Goal: Task Accomplishment & Management: Use online tool/utility

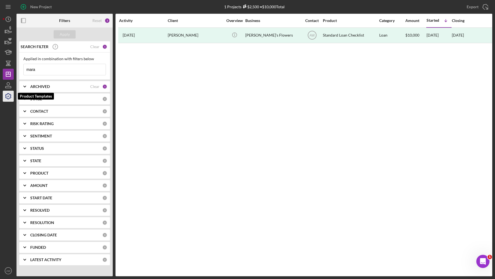
click at [7, 96] on icon "button" at bounding box center [8, 96] width 14 height 14
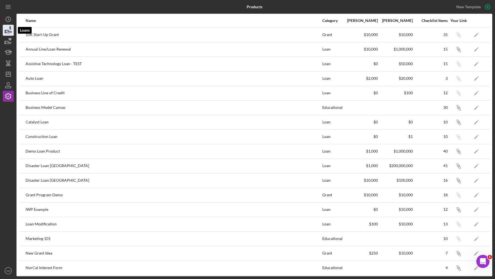
click at [10, 35] on icon "button" at bounding box center [8, 30] width 14 height 14
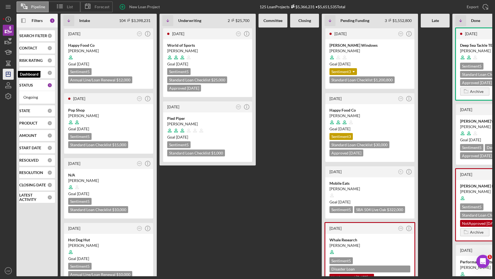
click at [5, 74] on icon "Icon/Dashboard" at bounding box center [8, 74] width 14 height 14
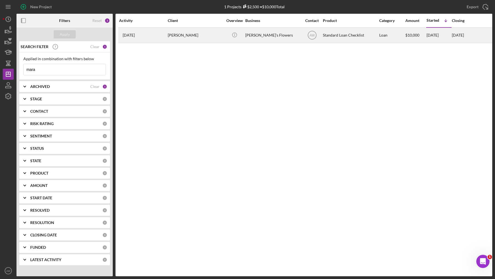
click at [172, 32] on div "[PERSON_NAME]" at bounding box center [195, 35] width 55 height 15
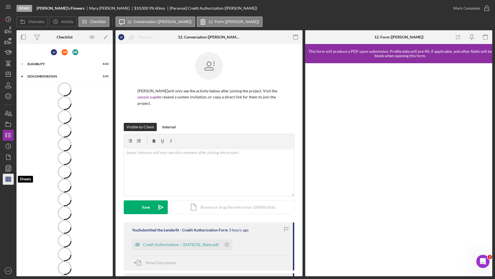
click at [7, 175] on icon "button" at bounding box center [8, 179] width 14 height 14
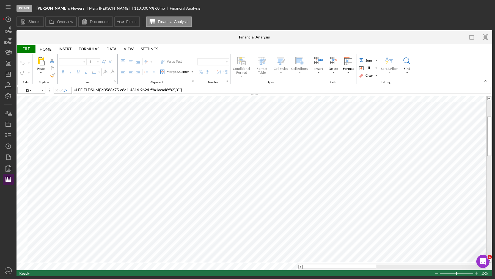
type input "Calibri"
type input "11"
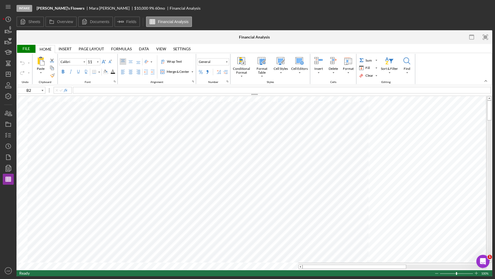
type input "A2"
type input "A3"
type input "A4"
type input "B2"
click at [123, 20] on icon "Icon/Insert Field" at bounding box center [121, 22] width 14 height 14
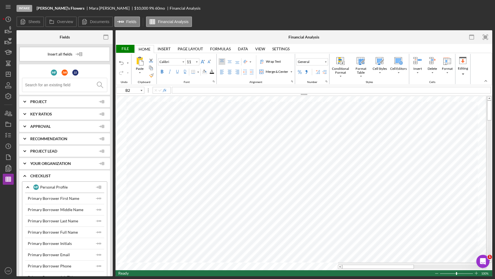
click at [52, 86] on input at bounding box center [66, 85] width 82 height 14
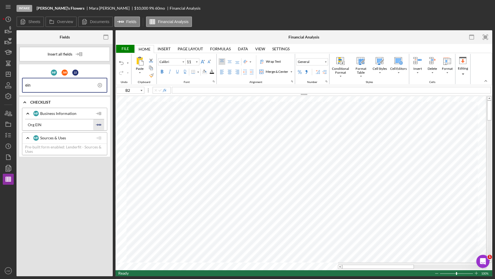
type input "ein"
click at [97, 126] on icon "Icon/Insert Field" at bounding box center [98, 124] width 11 height 11
type input "B3"
click at [38, 87] on input "ein" at bounding box center [65, 85] width 81 height 14
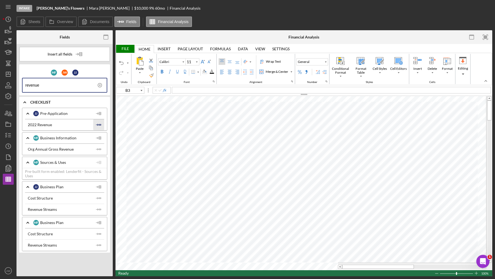
type input "revenue"
click at [98, 125] on icon "Icon/Insert Field" at bounding box center [98, 124] width 11 height 11
click at [106, 35] on rect "button" at bounding box center [106, 35] width 4 height 1
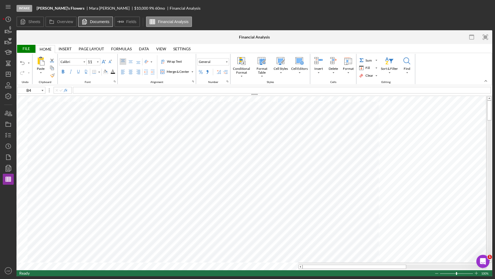
click at [86, 24] on icon at bounding box center [84, 21] width 11 height 11
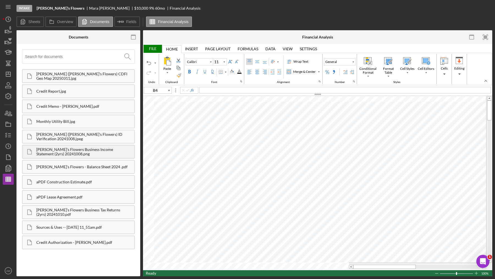
click at [69, 152] on div "[PERSON_NAME]'s Flowers Business Income Statement (2yrs) 20241008.png" at bounding box center [85, 151] width 98 height 9
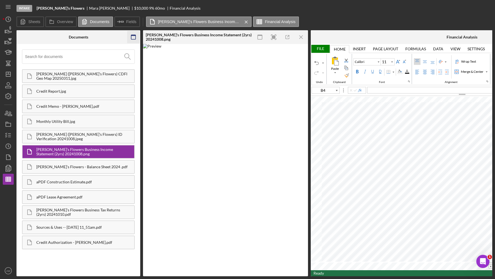
click at [130, 38] on icon "button" at bounding box center [133, 37] width 12 height 12
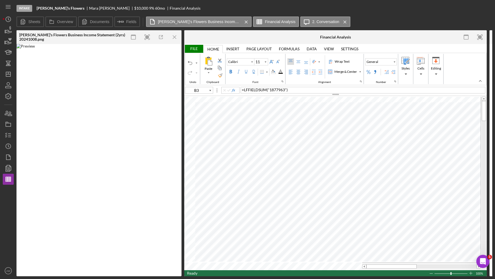
scroll to position [0, 121]
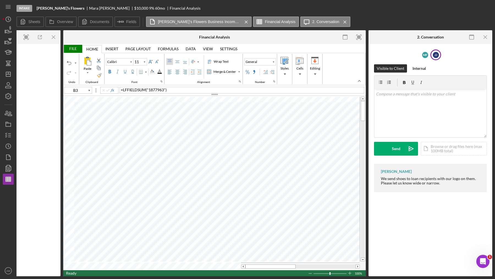
type input "B2"
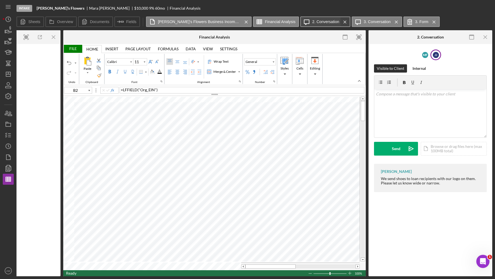
click at [343, 20] on icon "Icon/Menu Close" at bounding box center [345, 22] width 10 height 14
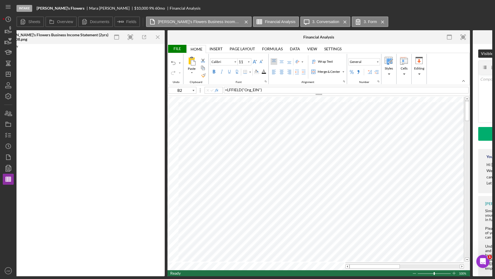
scroll to position [0, 10]
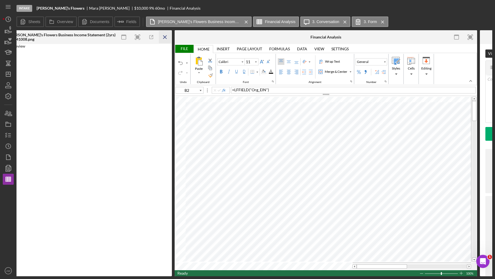
click at [166, 36] on line "button" at bounding box center [164, 36] width 3 height 3
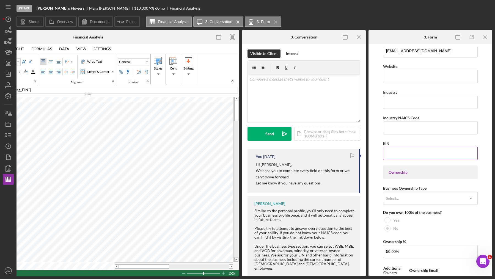
scroll to position [139, 0]
click at [403, 148] on input "EIN" at bounding box center [430, 151] width 95 height 13
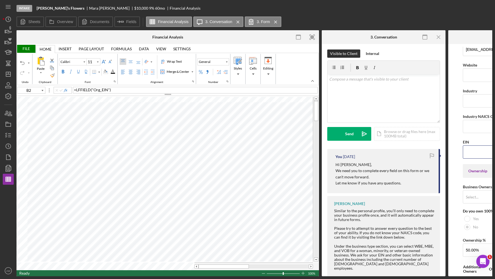
scroll to position [0, 80]
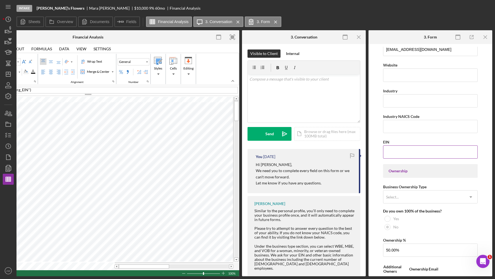
click at [402, 153] on input "EIN" at bounding box center [430, 151] width 95 height 13
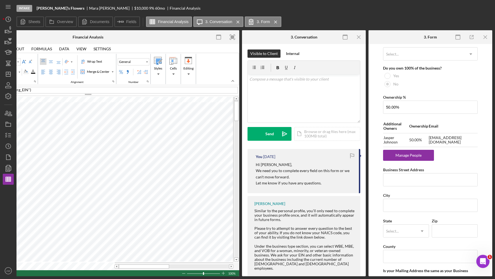
scroll to position [458, 0]
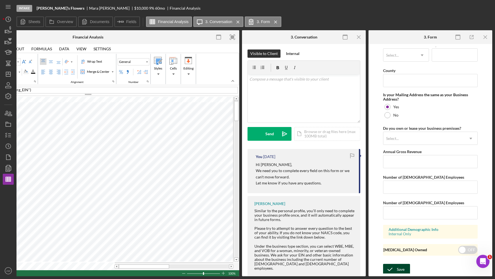
type input "[US_EMPLOYER_IDENTIFICATION_NUMBER]"
click at [395, 263] on icon "submit" at bounding box center [390, 270] width 14 height 14
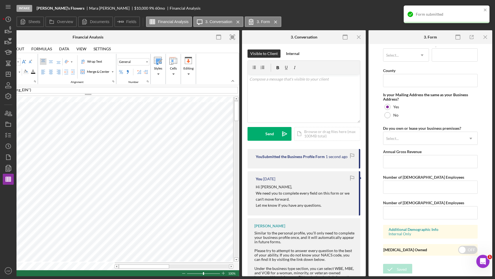
scroll to position [0, 0]
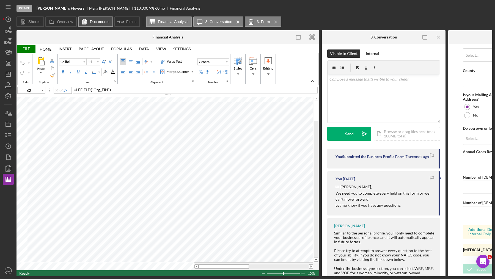
click at [91, 22] on label "Documents" at bounding box center [100, 22] width 20 height 4
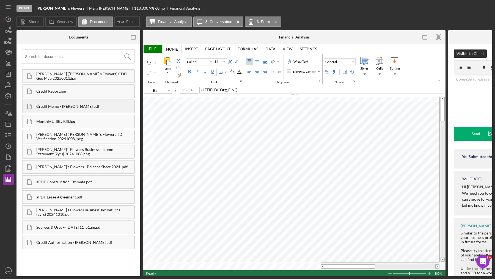
click at [57, 104] on div "Credit Memo - [PERSON_NAME].pdf" at bounding box center [85, 106] width 98 height 4
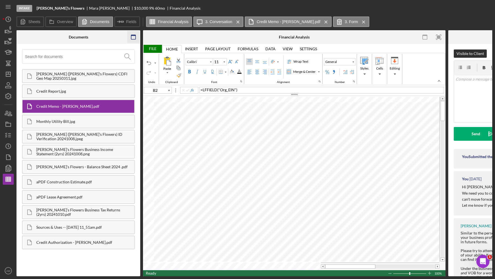
click at [131, 39] on icon "button" at bounding box center [133, 37] width 12 height 12
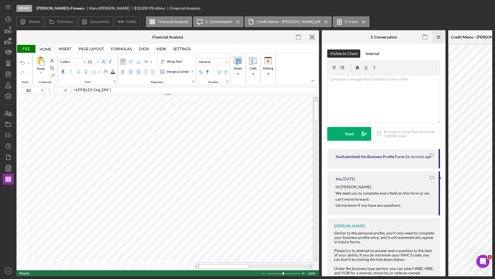
click at [437, 36] on icon "Icon/Menu Close" at bounding box center [438, 37] width 12 height 12
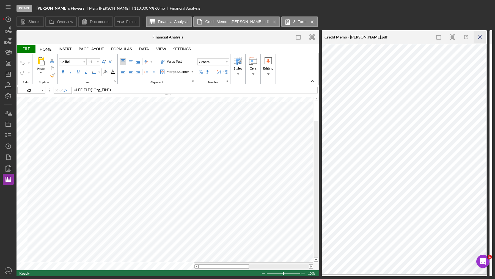
click at [478, 38] on icon "Icon/Menu Close" at bounding box center [480, 37] width 12 height 12
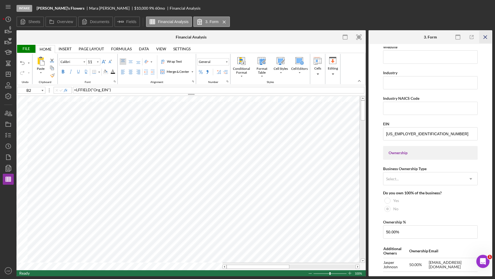
click at [484, 38] on icon "Icon/Menu Close" at bounding box center [485, 37] width 12 height 12
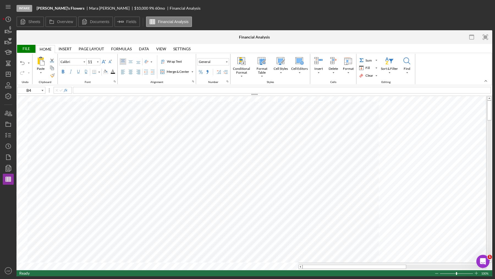
type input "B3"
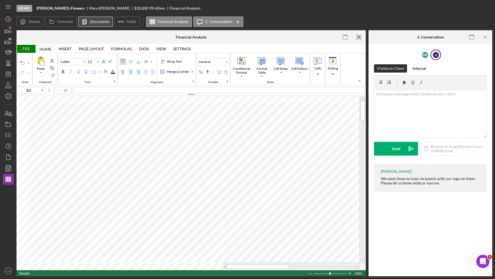
click at [89, 23] on icon at bounding box center [84, 21] width 11 height 11
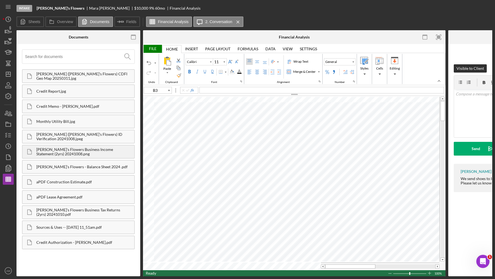
click at [56, 150] on div "[PERSON_NAME]'s Flowers Business Income Statement (2yrs) 20241008.png" at bounding box center [85, 151] width 98 height 9
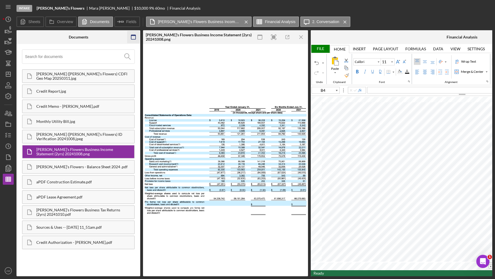
click at [132, 37] on icon "button" at bounding box center [133, 37] width 12 height 12
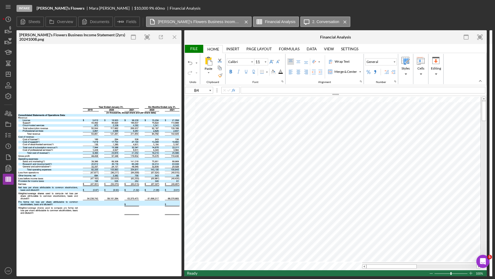
click at [193, 48] on div "File" at bounding box center [193, 49] width 19 height 8
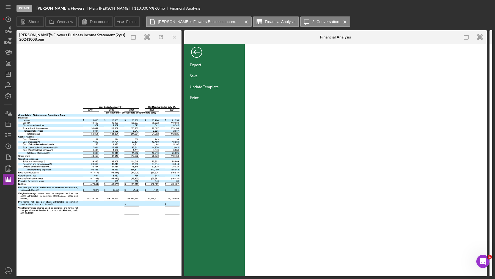
click at [195, 53] on div "Back" at bounding box center [196, 50] width 11 height 11
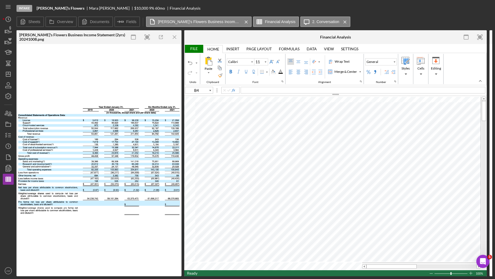
click at [192, 49] on div "File" at bounding box center [193, 49] width 19 height 8
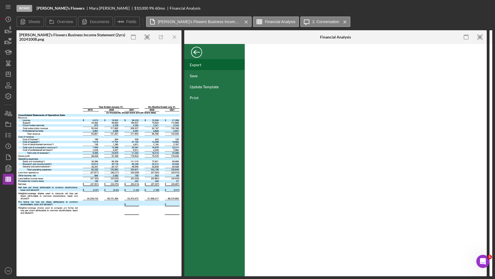
click at [199, 68] on div "Export" at bounding box center [214, 64] width 60 height 11
click at [198, 56] on div "Back" at bounding box center [196, 50] width 11 height 11
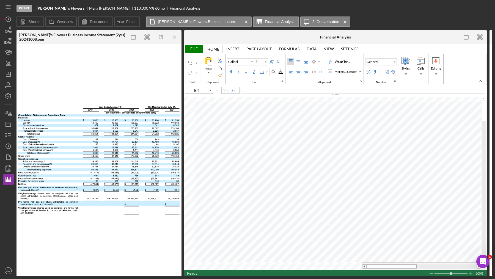
click at [452, 27] on div "Sheets Overview Documents Icon/Insert Field Fields Mara's Flowers Business Inco…" at bounding box center [254, 21] width 476 height 11
click at [177, 37] on icon "Icon/Menu Close" at bounding box center [175, 37] width 12 height 12
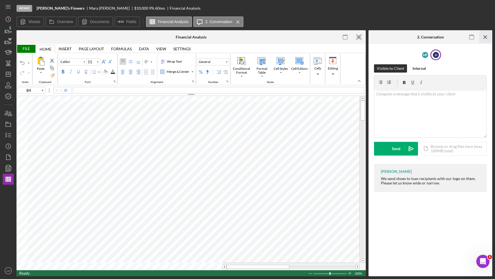
click at [486, 37] on icon "Icon/Menu Close" at bounding box center [485, 37] width 12 height 12
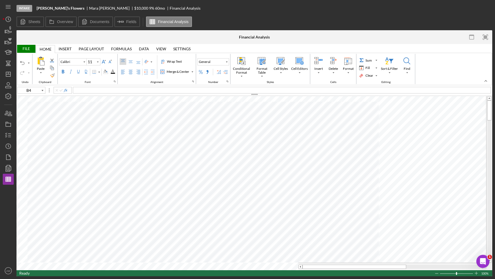
type input "B3"
type input "B4"
type input "B1"
type input "C1"
type input "C2"
